Goal: Task Accomplishment & Management: Complete application form

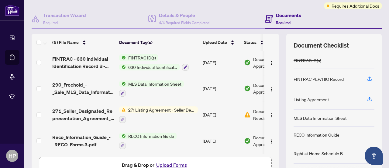
scroll to position [50, 0]
click at [149, 109] on span "271 Listing Agreement - Seller Designated Representation Agreement Authority to…" at bounding box center [162, 109] width 72 height 7
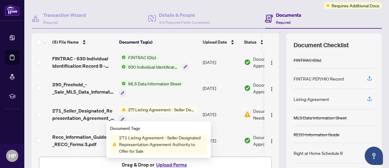
click at [151, 146] on span "271 Listing Agreement - Seller Designated Representation Agreement Authority to…" at bounding box center [162, 144] width 91 height 20
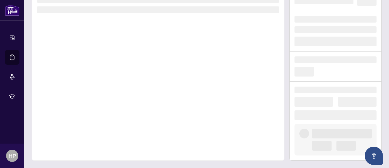
scroll to position [39, 0]
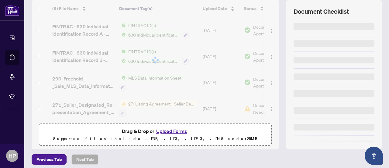
scroll to position [86, 0]
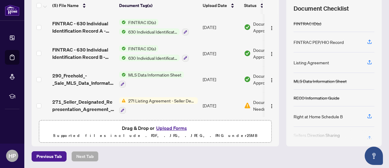
click at [162, 125] on button "Upload Forms" at bounding box center [171, 128] width 34 height 8
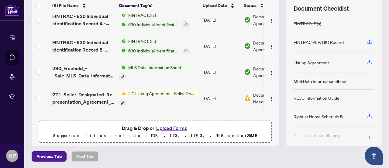
scroll to position [32, 0]
click at [161, 92] on span "271 Listing Agreement - Seller Designated Representation Agreement Authority to…" at bounding box center [162, 92] width 72 height 7
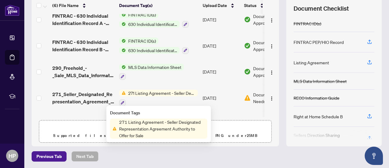
click at [123, 103] on button "button" at bounding box center [122, 102] width 7 height 7
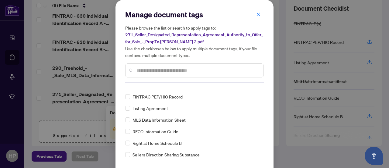
scroll to position [18, 0]
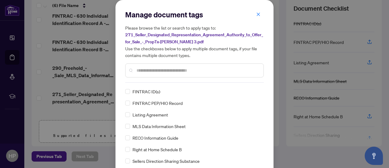
click at [174, 71] on input "text" at bounding box center [198, 70] width 122 height 7
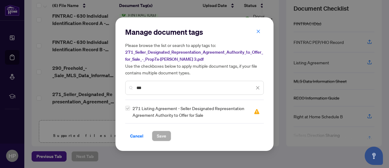
scroll to position [0, 0]
type input "***"
click at [136, 134] on span "Cancel" at bounding box center [136, 136] width 13 height 10
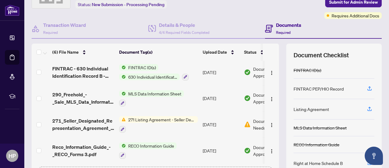
scroll to position [86, 0]
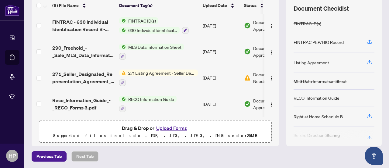
click at [154, 72] on span "271 Listing Agreement - Seller Designated Representation Agreement Authority to…" at bounding box center [162, 72] width 72 height 7
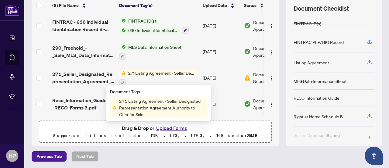
click at [226, 122] on span "Drag & Drop or Upload Forms Supported files include .PDF, .JPG, .JPEG, .PNG und…" at bounding box center [155, 131] width 232 height 23
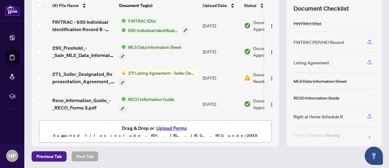
click at [170, 128] on button "Upload Forms" at bounding box center [171, 128] width 34 height 8
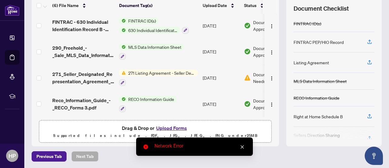
click at [243, 143] on link "Close" at bounding box center [242, 146] width 7 height 7
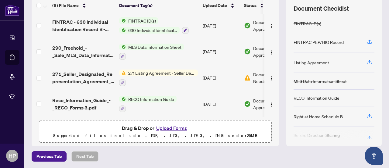
click at [174, 71] on span "271 Listing Agreement - Seller Designated Representation Agreement Authority to…" at bounding box center [162, 72] width 72 height 7
click at [215, 127] on div "Drag & Drop or Upload Forms Supported files include .PDF, .JPG, .JPEG, .PNG und…" at bounding box center [155, 131] width 225 height 15
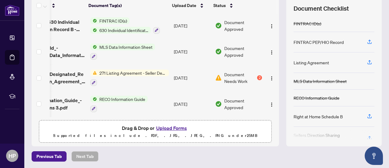
click at [229, 75] on span "Document Needs Work" at bounding box center [240, 77] width 32 height 13
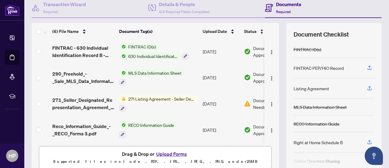
scroll to position [86, 0]
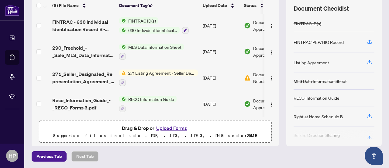
click at [122, 81] on icon "button" at bounding box center [122, 82] width 3 height 3
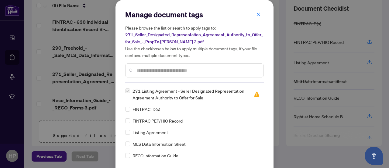
click at [257, 15] on icon "close" at bounding box center [258, 14] width 4 height 4
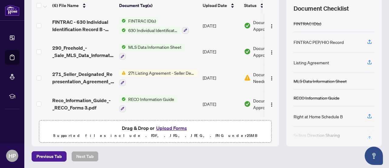
click at [269, 77] on img "button" at bounding box center [271, 78] width 5 height 5
click at [210, 91] on td "[DATE]" at bounding box center [220, 104] width 41 height 26
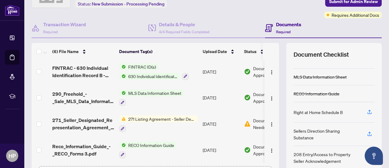
scroll to position [86, 0]
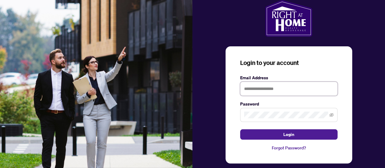
type input "**********"
click at [288, 132] on span "Login" at bounding box center [288, 134] width 11 height 10
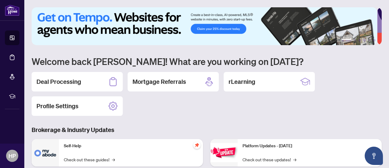
click at [88, 80] on div "Deal Processing" at bounding box center [77, 81] width 91 height 19
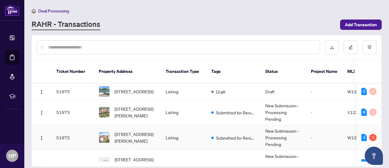
scroll to position [18, 0]
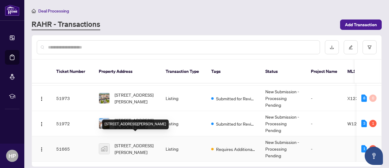
click at [150, 142] on span "[STREET_ADDRESS][PERSON_NAME]" at bounding box center [135, 148] width 41 height 13
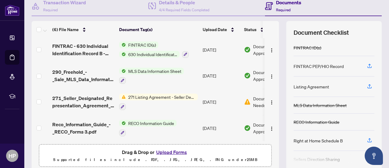
scroll to position [65, 0]
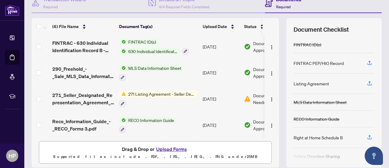
click at [171, 149] on button "Upload Forms" at bounding box center [171, 149] width 34 height 8
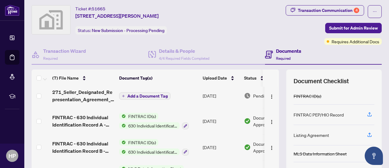
scroll to position [0, 0]
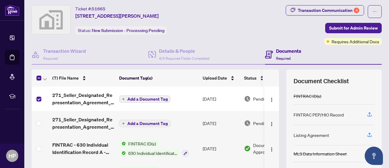
click at [269, 101] on img "button" at bounding box center [271, 99] width 5 height 5
click at [205, 96] on td "[DATE]" at bounding box center [220, 98] width 41 height 24
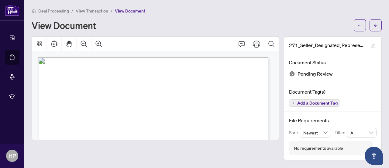
click at [317, 104] on span "Add a Document Tag" at bounding box center [317, 103] width 40 height 4
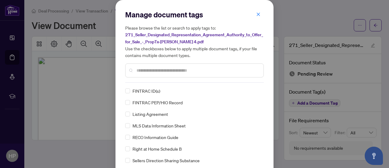
click at [153, 67] on input "text" at bounding box center [198, 70] width 122 height 7
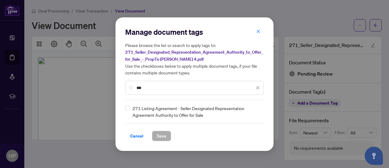
type input "***"
click at [157, 134] on span "Save" at bounding box center [161, 136] width 9 height 10
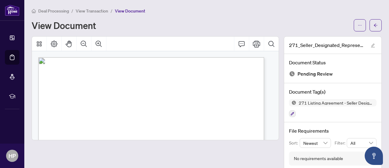
click at [49, 10] on span "Deal Processing" at bounding box center [53, 10] width 31 height 5
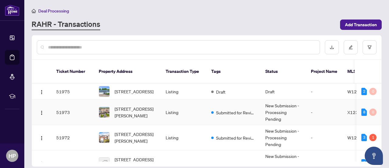
scroll to position [18, 0]
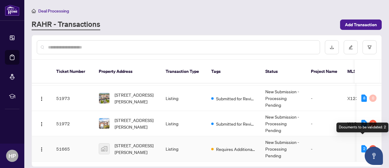
click at [362, 145] on div "2" at bounding box center [364, 148] width 5 height 7
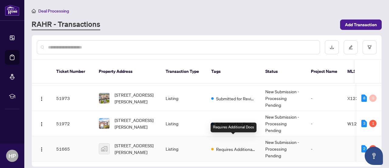
click at [233, 145] on span "Requires Additional Docs" at bounding box center [236, 148] width 40 height 7
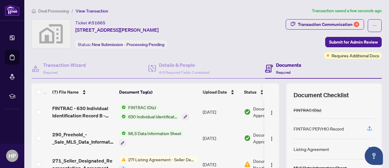
scroll to position [86, 0]
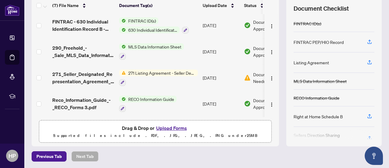
click at [164, 126] on button "Upload Forms" at bounding box center [171, 128] width 34 height 8
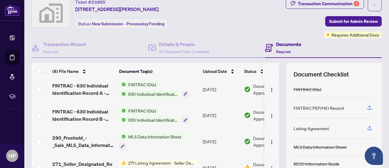
scroll to position [0, 0]
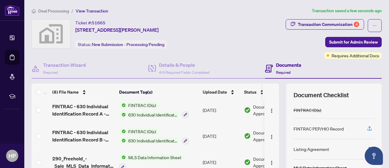
click at [325, 43] on button "Submit for Admin Review" at bounding box center [353, 42] width 57 height 10
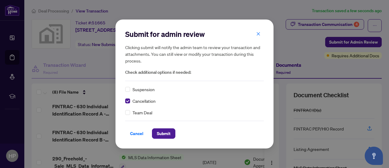
click at [161, 132] on span "Submit" at bounding box center [164, 133] width 14 height 10
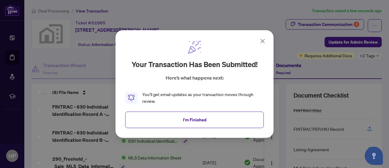
click at [263, 42] on icon at bounding box center [262, 40] width 7 height 7
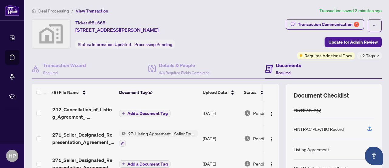
click at [53, 12] on span "Deal Processing" at bounding box center [53, 10] width 31 height 5
